Goal: Navigation & Orientation: Find specific page/section

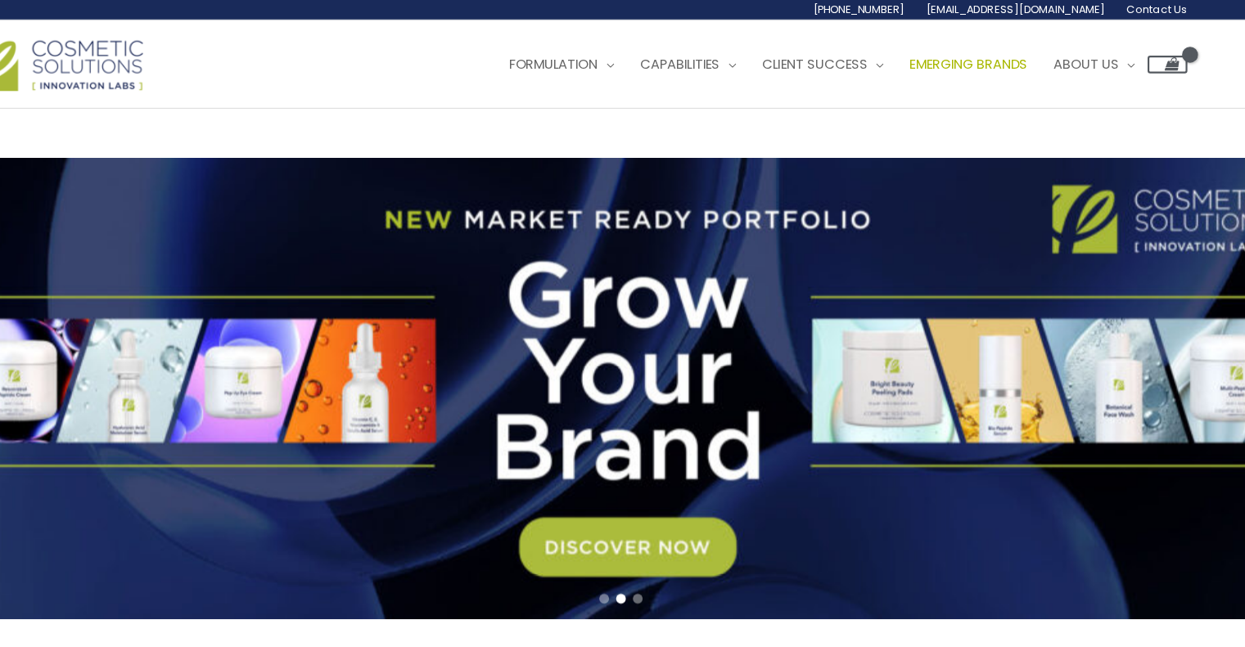
click at [994, 60] on span "Emerging Brands" at bounding box center [943, 59] width 109 height 17
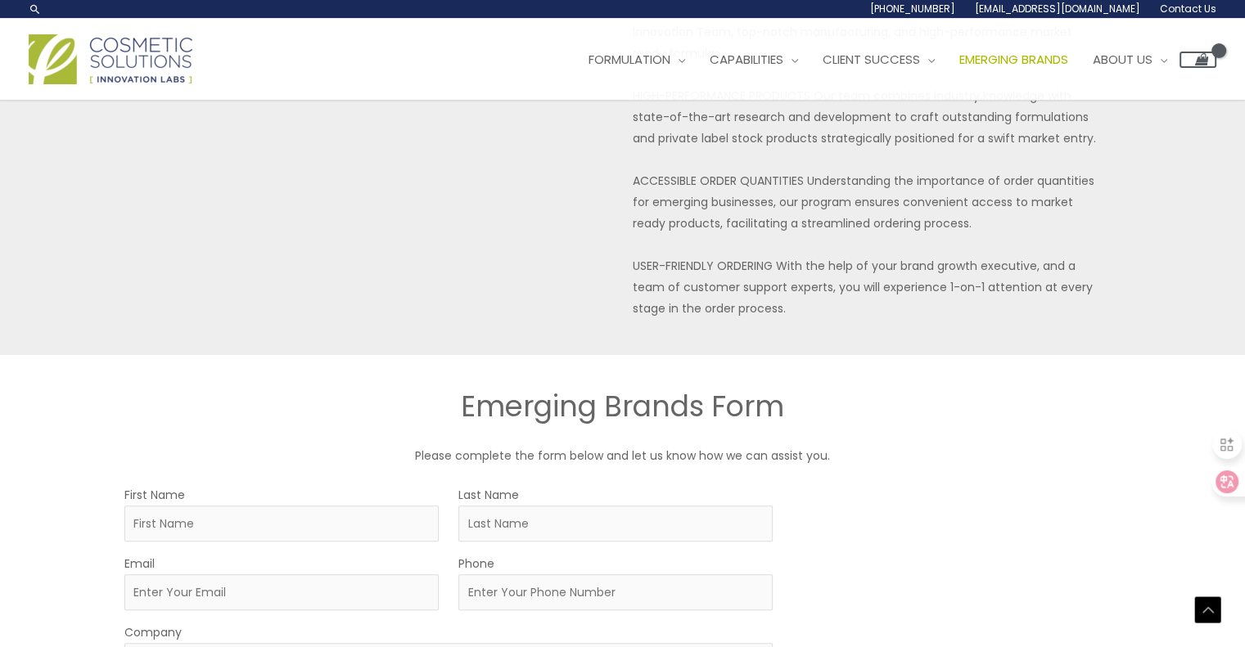
scroll to position [452, 0]
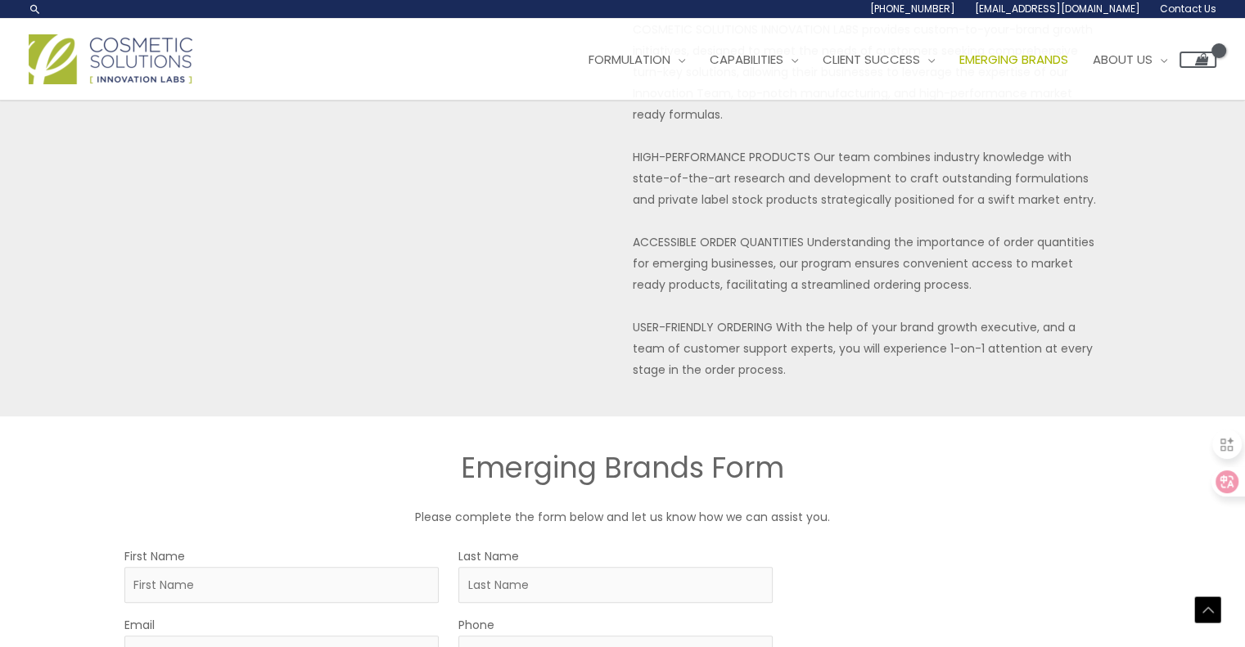
click at [995, 56] on span "Emerging Brands" at bounding box center [1013, 59] width 109 height 17
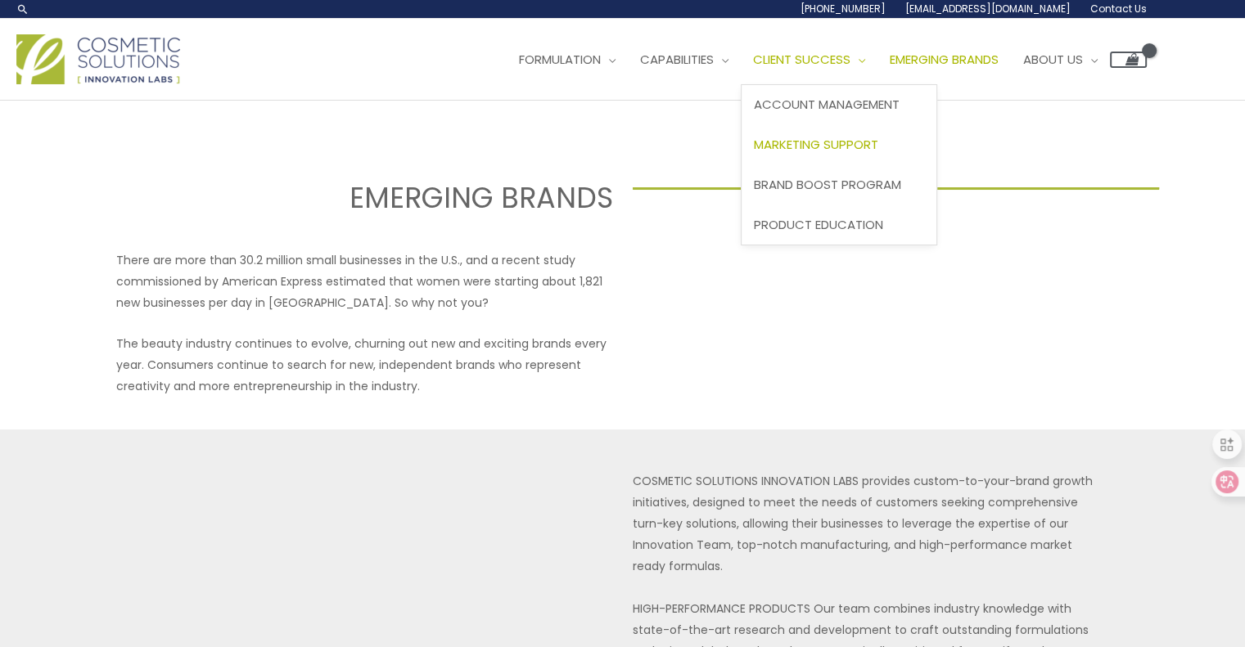
click at [874, 146] on span "Marketing Support" at bounding box center [816, 144] width 124 height 17
